Goal: Check status: Check status

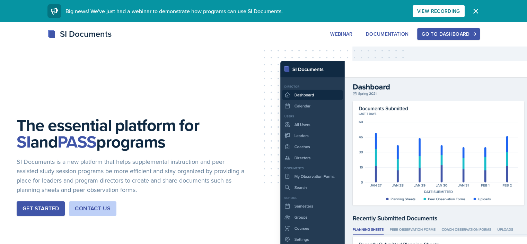
click at [475, 32] on div "Go to Dashboard" at bounding box center [448, 34] width 53 height 6
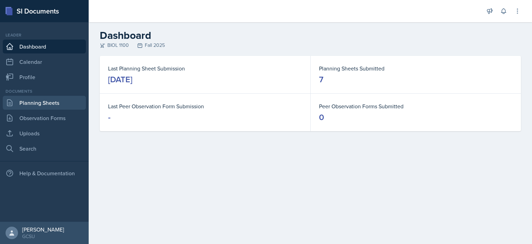
click at [52, 104] on link "Planning Sheets" at bounding box center [44, 103] width 83 height 14
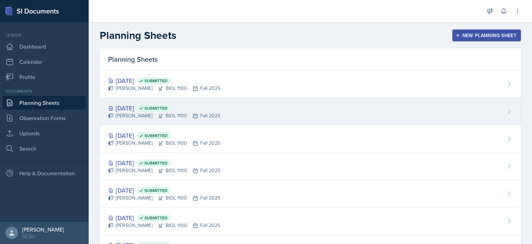
click at [135, 111] on div "[DATE] Submitted" at bounding box center [164, 107] width 112 height 9
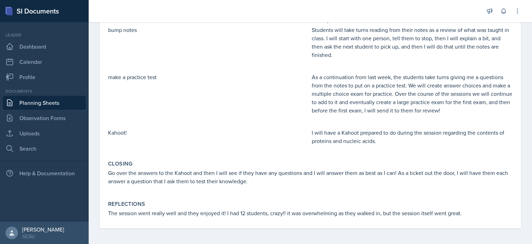
scroll to position [203, 0]
